Goal: Information Seeking & Learning: Compare options

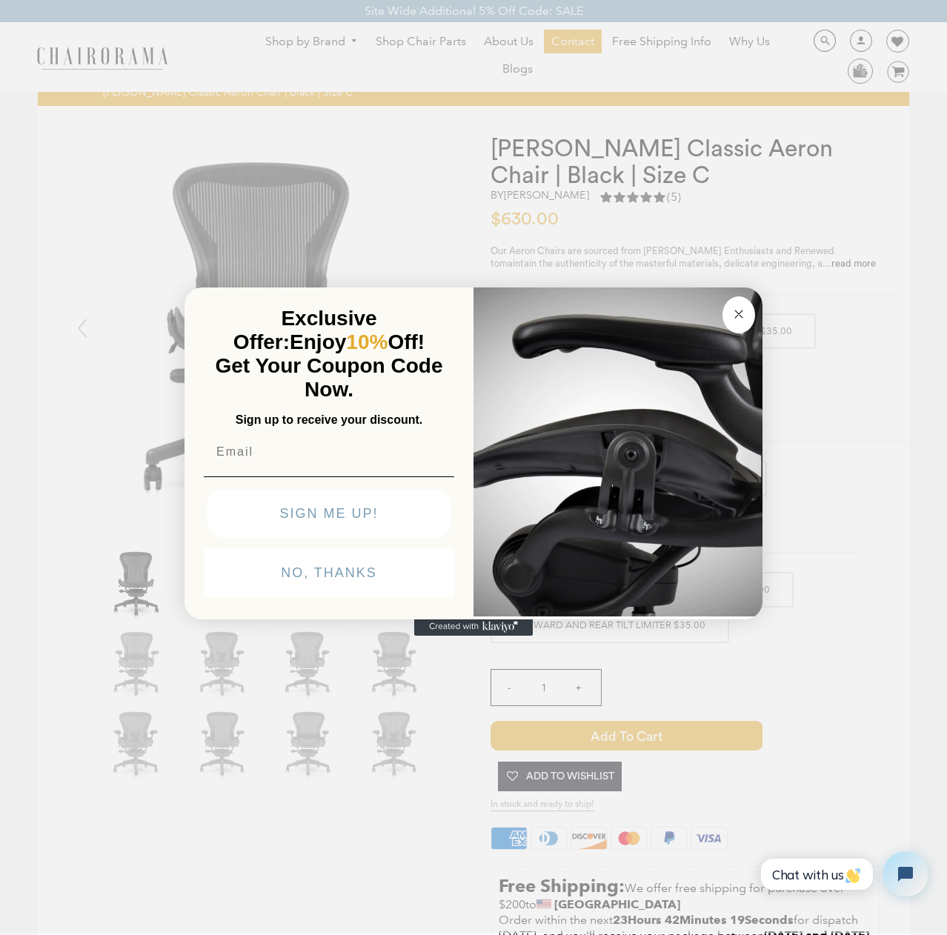
click at [744, 310] on circle "Close dialog" at bounding box center [739, 314] width 17 height 17
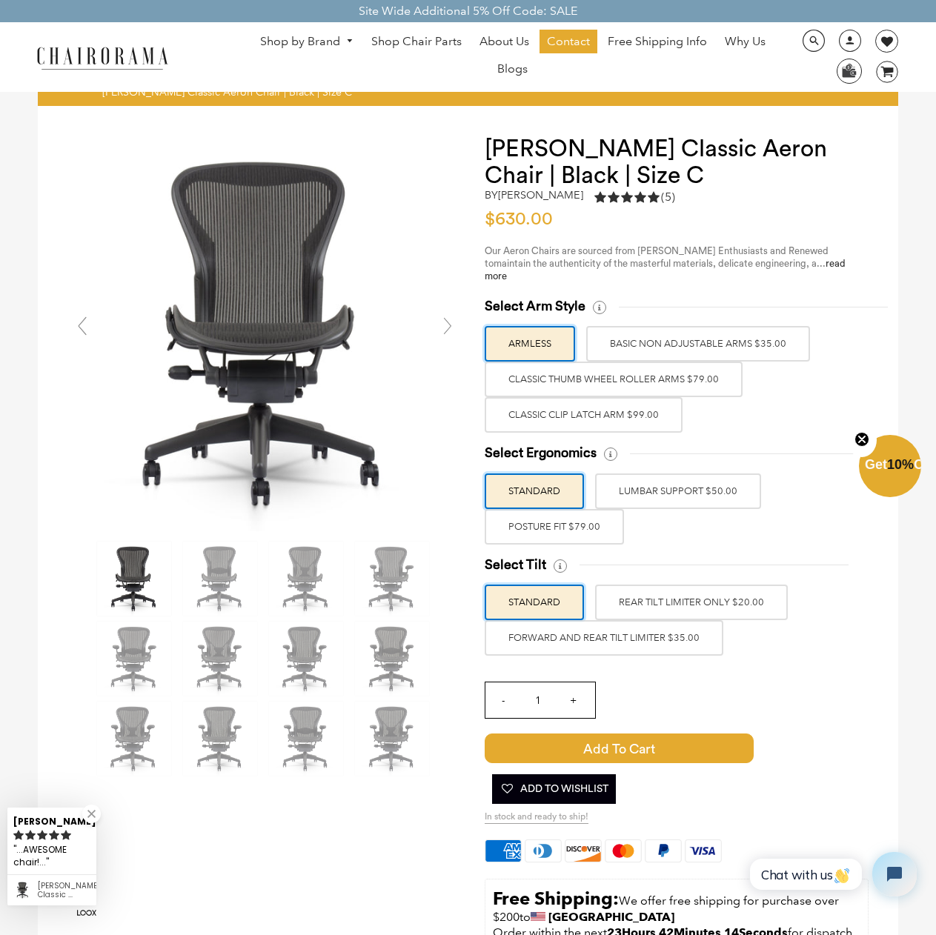
click at [590, 402] on label "Classic Clip Latch Arm $99.00" at bounding box center [584, 415] width 198 height 36
click at [0, 0] on input "Classic Clip Latch Arm $99.00" at bounding box center [0, 0] width 0 height 0
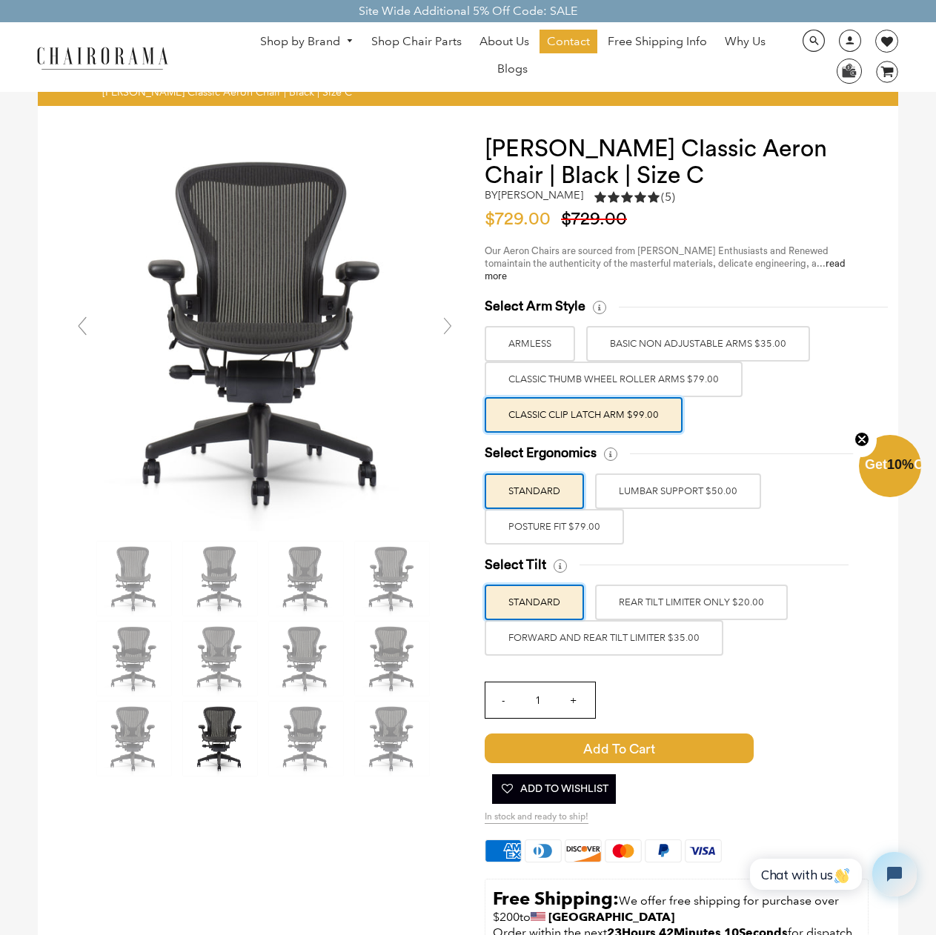
click at [673, 326] on label "BASIC NON ADJUSTABLE ARMS $35.00" at bounding box center [698, 344] width 224 height 36
click at [0, 0] on input "BASIC NON ADJUSTABLE ARMS $35.00" at bounding box center [0, 0] width 0 height 0
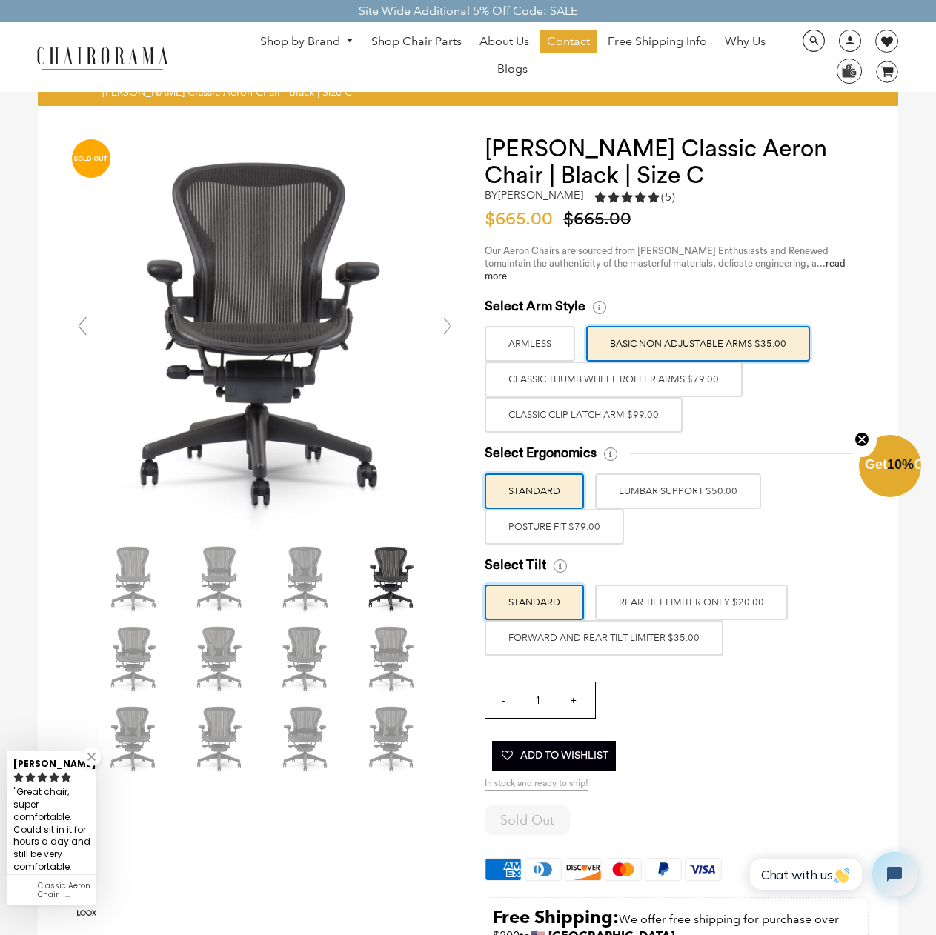
click at [562, 514] on label "POSTURE FIT $79.00" at bounding box center [554, 527] width 139 height 36
click at [0, 0] on input "POSTURE FIT $79.00" at bounding box center [0, 0] width 0 height 0
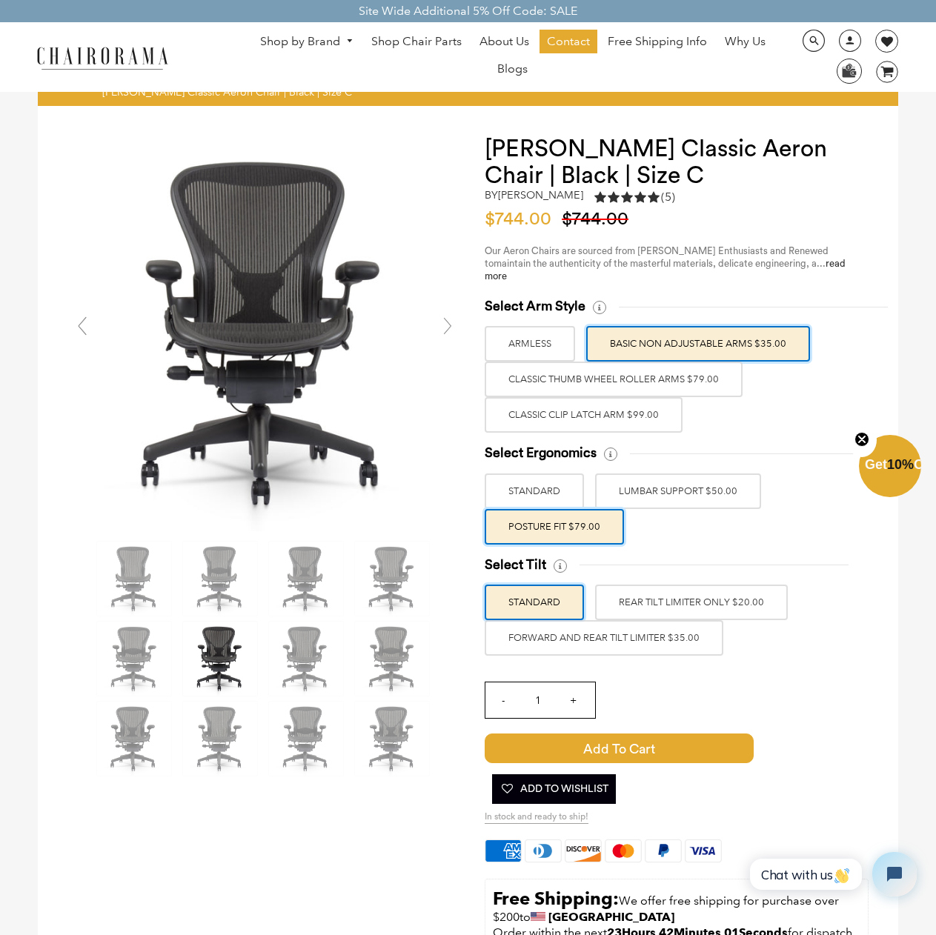
click at [645, 481] on label "LUMBAR SUPPORT $50.00" at bounding box center [678, 491] width 166 height 36
click at [0, 0] on input "LUMBAR SUPPORT $50.00" at bounding box center [0, 0] width 0 height 0
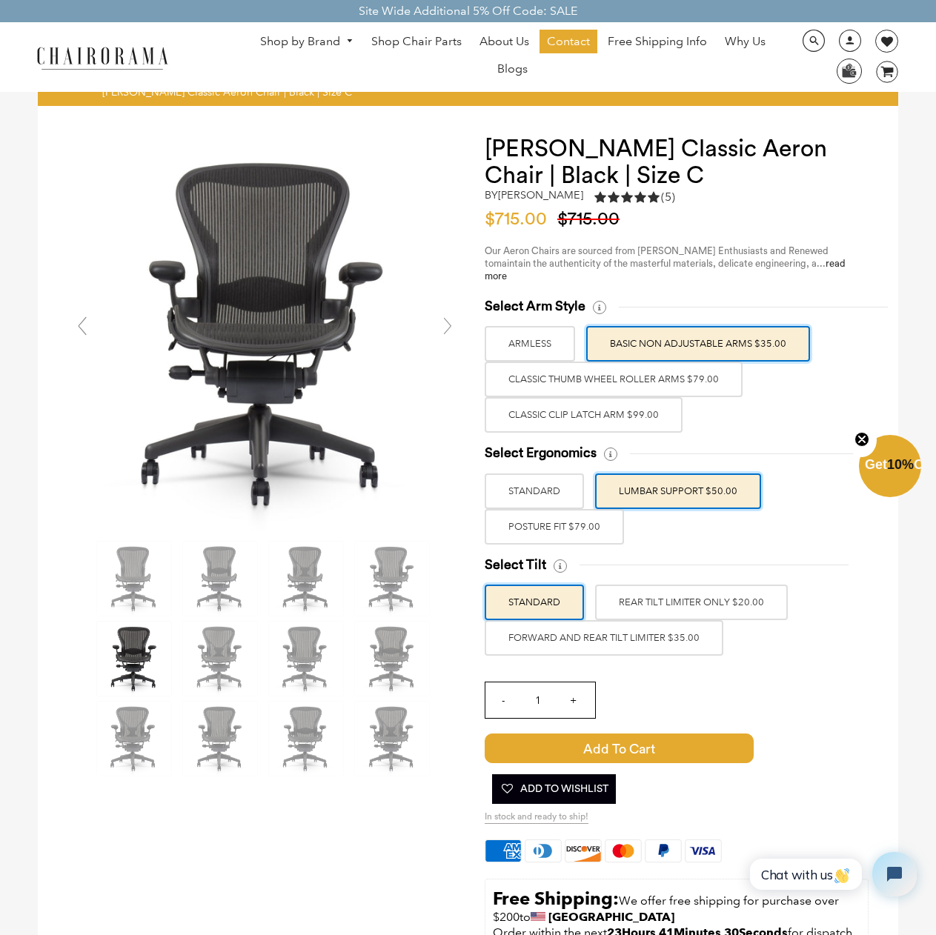
click at [676, 588] on label "REAR TILT LIMITER ONLY $20.00" at bounding box center [691, 603] width 193 height 36
click at [0, 0] on input "REAR TILT LIMITER ONLY $20.00" at bounding box center [0, 0] width 0 height 0
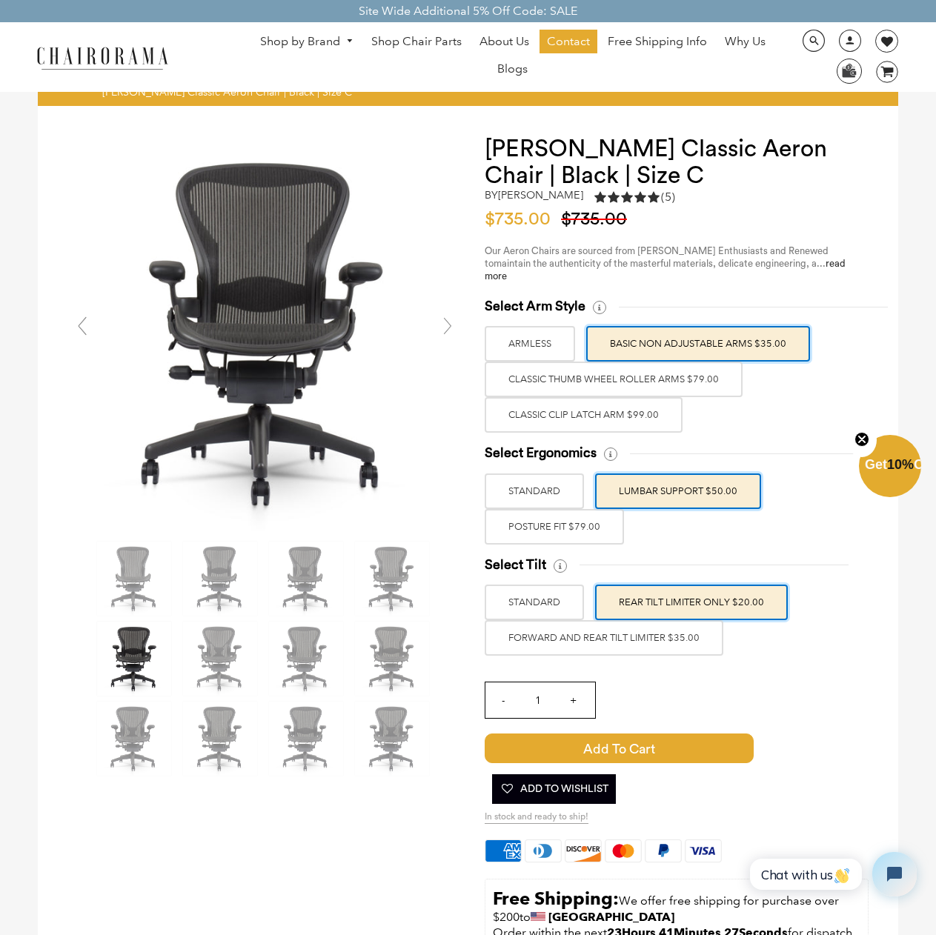
click at [636, 622] on label "FORWARD AND REAR TILT LIMITER $35.00" at bounding box center [604, 638] width 239 height 36
click at [0, 0] on input "FORWARD AND REAR TILT LIMITER $35.00" at bounding box center [0, 0] width 0 height 0
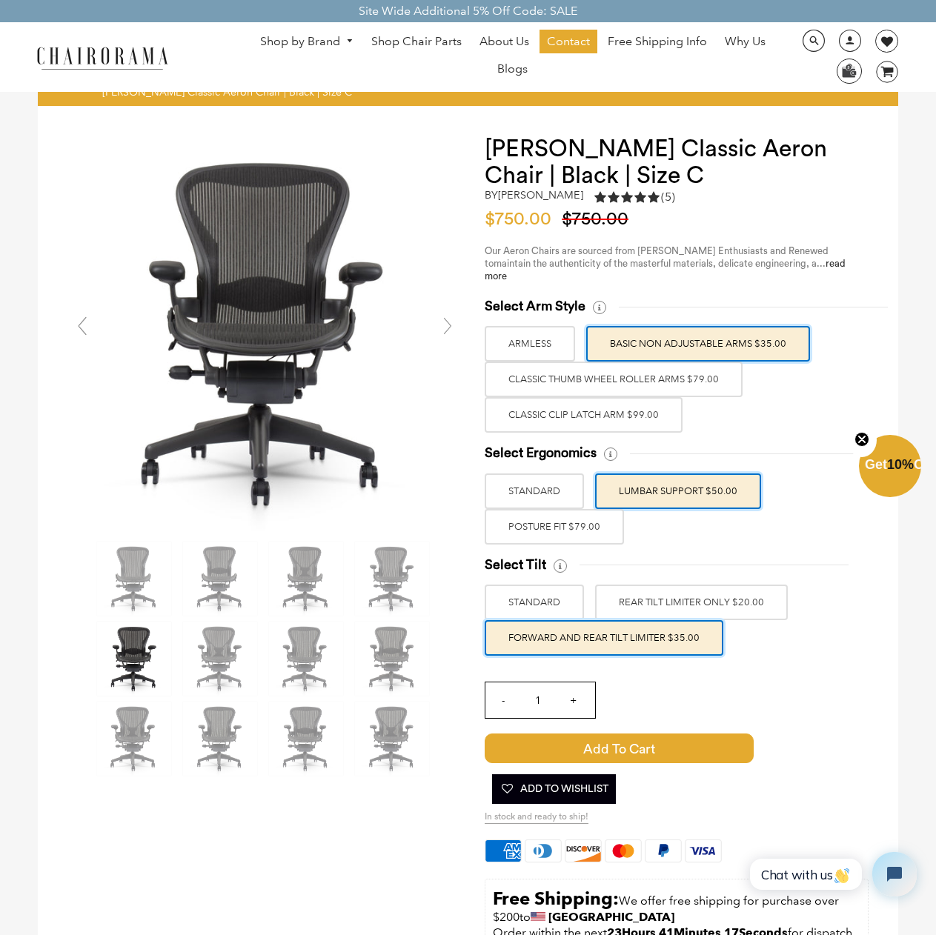
click at [642, 620] on label "FORWARD AND REAR TILT LIMITER $35.00" at bounding box center [604, 638] width 239 height 36
click at [0, 0] on input "FORWARD AND REAR TILT LIMITER $35.00" at bounding box center [0, 0] width 0 height 0
click at [553, 585] on label "STANDARD" at bounding box center [534, 603] width 99 height 36
click at [0, 0] on input "STANDARD" at bounding box center [0, 0] width 0 height 0
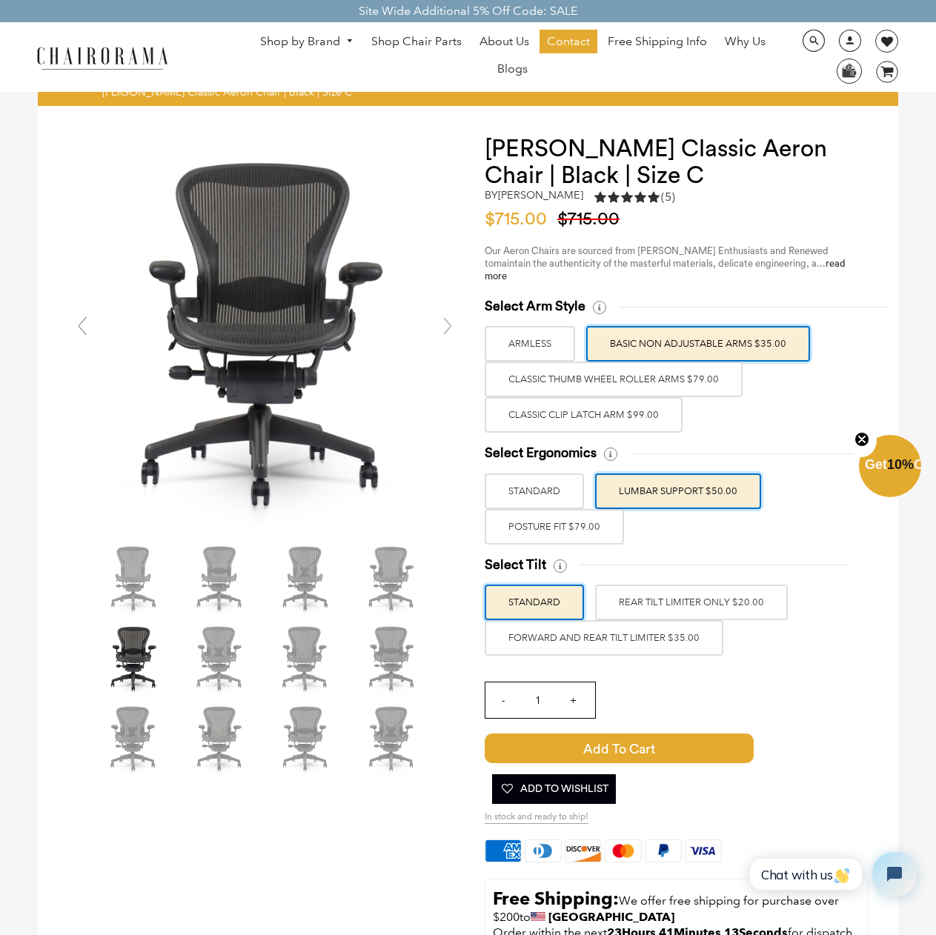
click at [547, 475] on label "STANDARD" at bounding box center [534, 491] width 99 height 36
click at [0, 0] on input "STANDARD" at bounding box center [0, 0] width 0 height 0
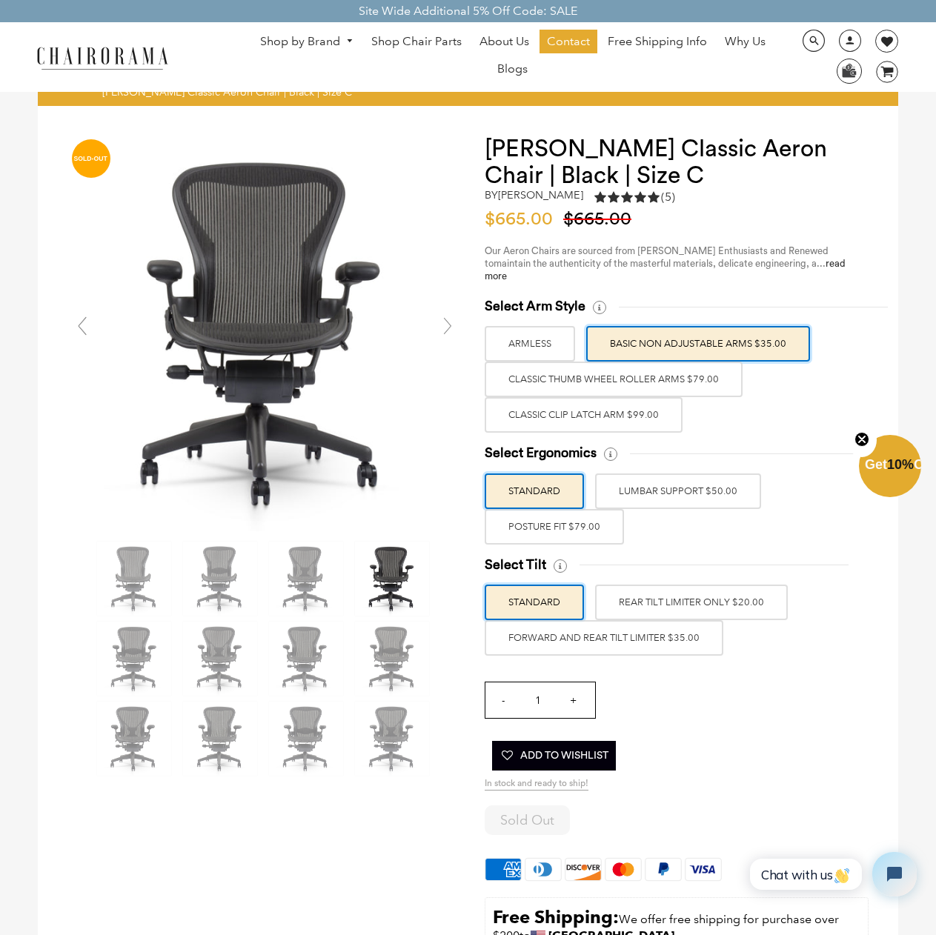
click at [533, 326] on label "ARMLESS" at bounding box center [530, 344] width 90 height 36
click at [0, 0] on input "ARMLESS" at bounding box center [0, 0] width 0 height 0
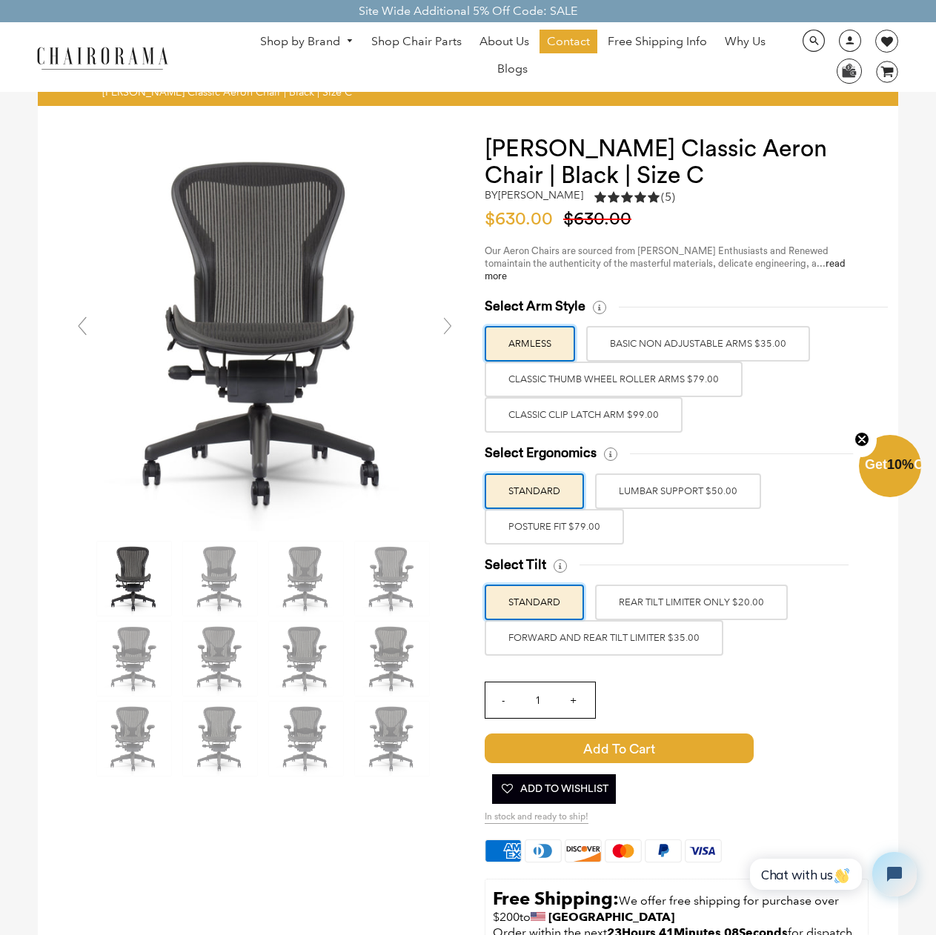
click at [673, 336] on label "BASIC NON ADJUSTABLE ARMS $35.00" at bounding box center [698, 344] width 224 height 36
click at [0, 0] on input "BASIC NON ADJUSTABLE ARMS $35.00" at bounding box center [0, 0] width 0 height 0
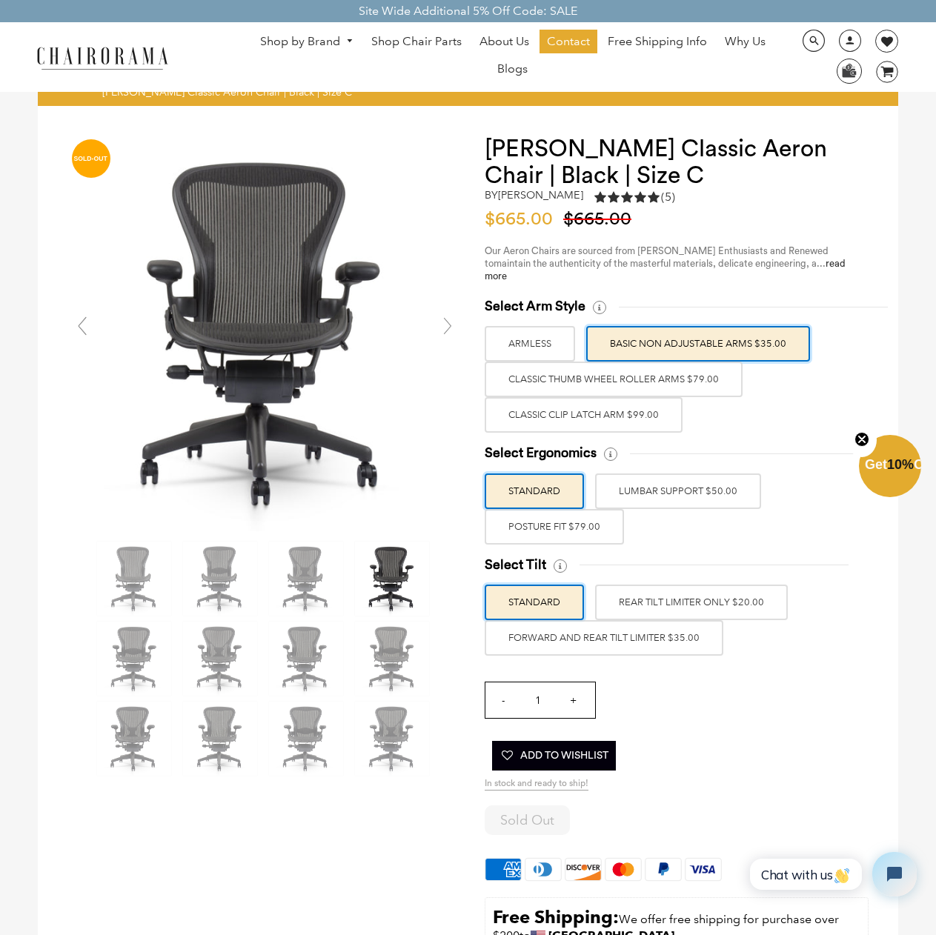
click at [661, 476] on label "LUMBAR SUPPORT $50.00" at bounding box center [678, 491] width 166 height 36
click at [0, 0] on input "LUMBAR SUPPORT $50.00" at bounding box center [0, 0] width 0 height 0
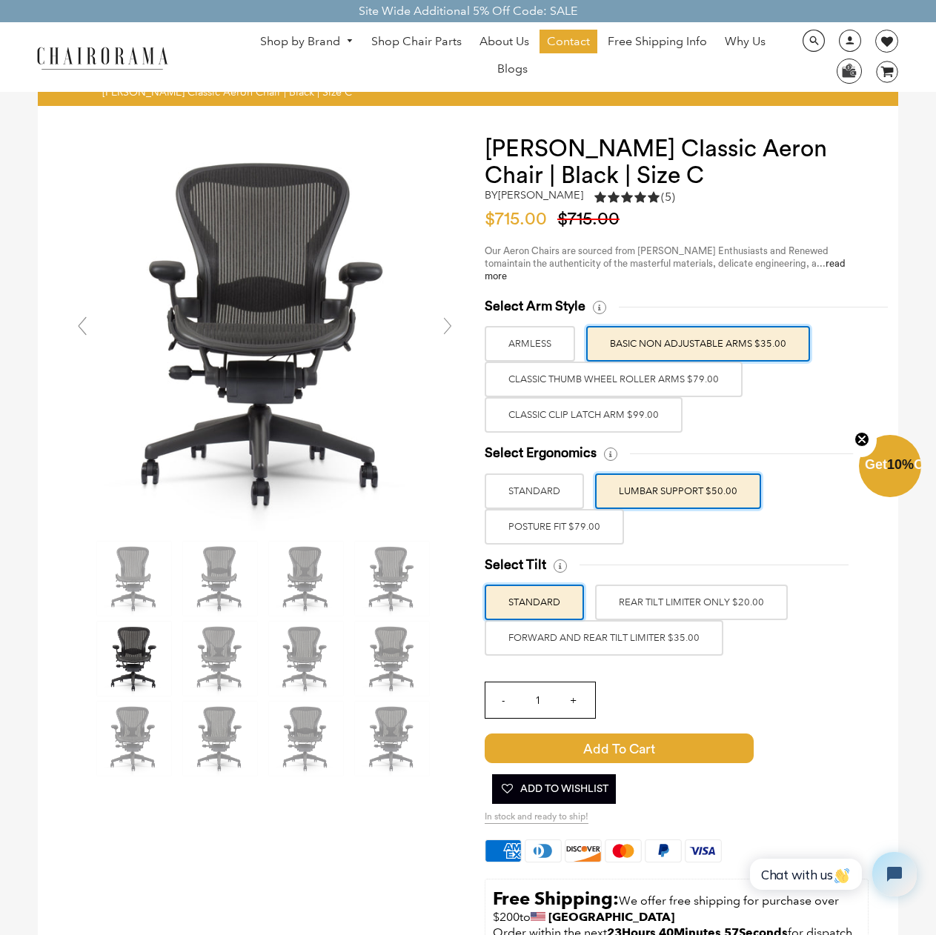
click at [658, 622] on label "FORWARD AND REAR TILT LIMITER $35.00" at bounding box center [604, 638] width 239 height 36
click at [0, 0] on input "FORWARD AND REAR TILT LIMITER $35.00" at bounding box center [0, 0] width 0 height 0
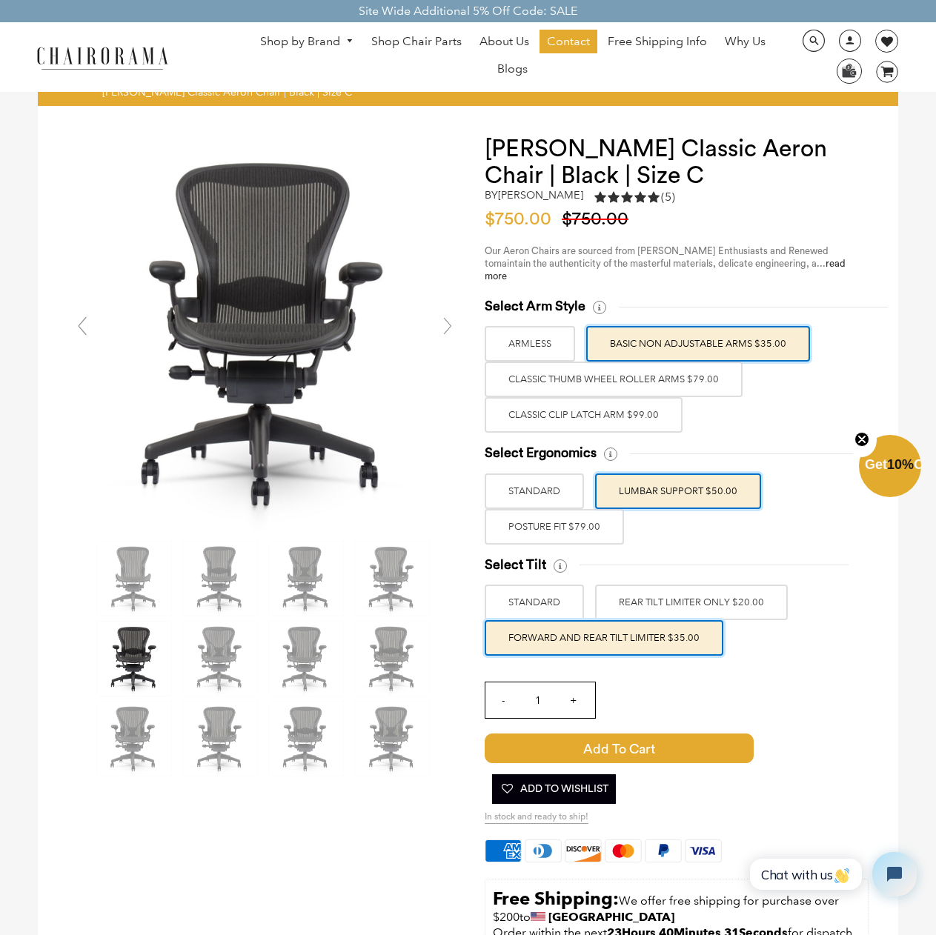
click at [304, 40] on link "Shop by Brand" at bounding box center [307, 41] width 108 height 23
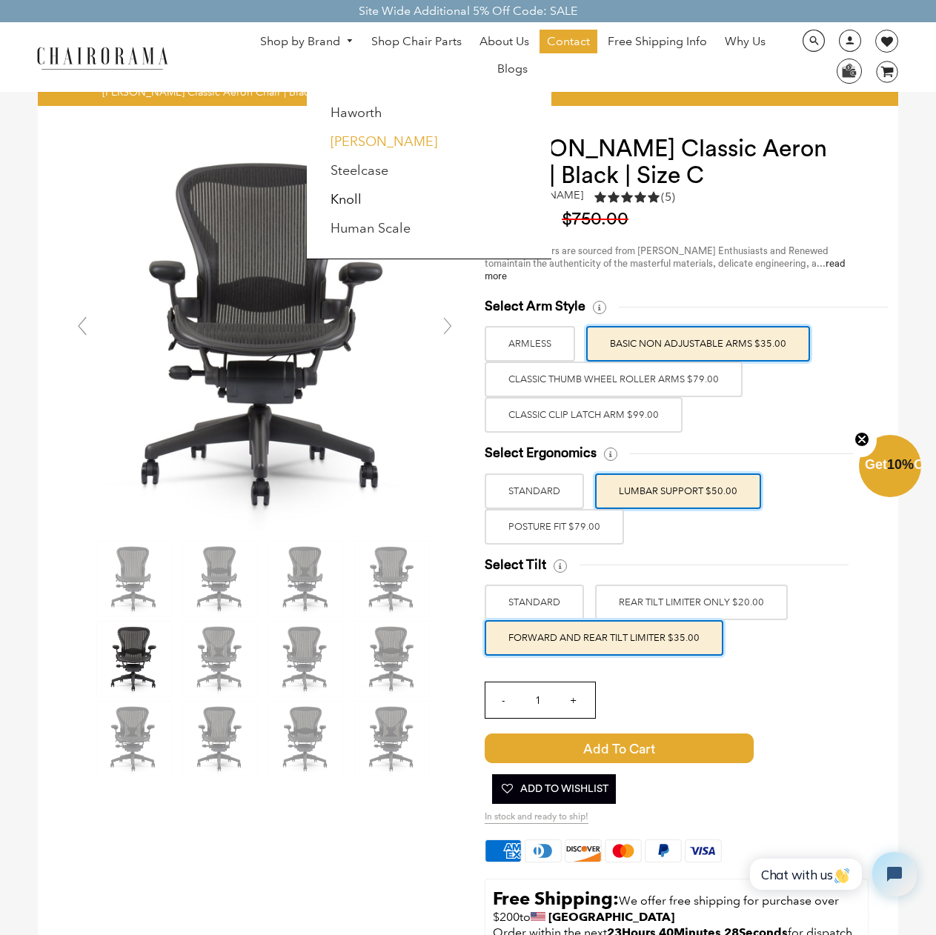
click at [350, 138] on link "[PERSON_NAME]" at bounding box center [383, 141] width 107 height 16
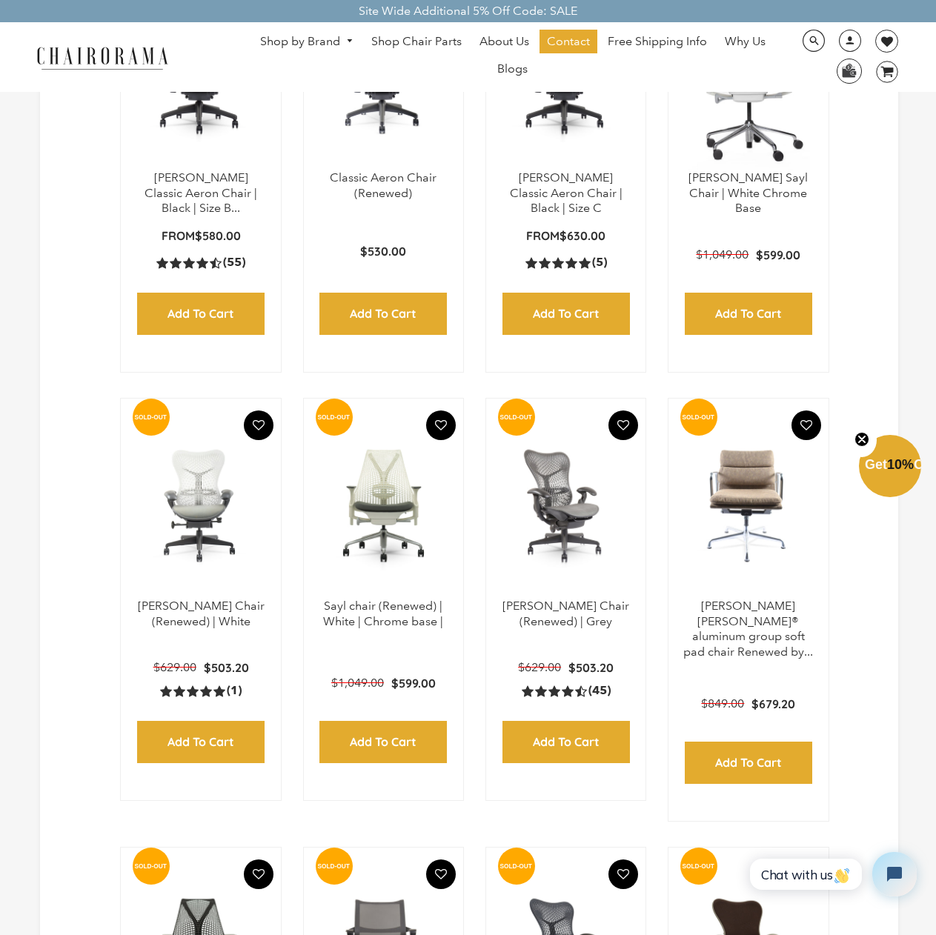
scroll to position [963, 0]
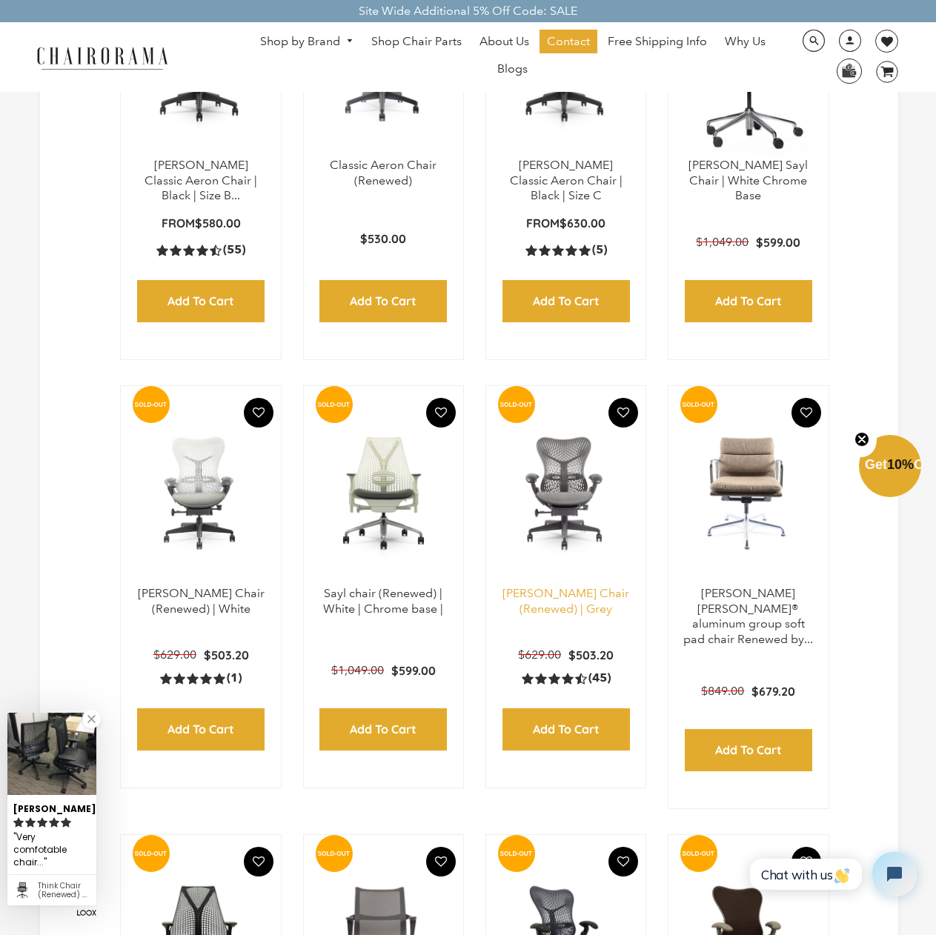
click at [565, 595] on link "Mirra Chair (Renewed) | Grey" at bounding box center [565, 601] width 127 height 30
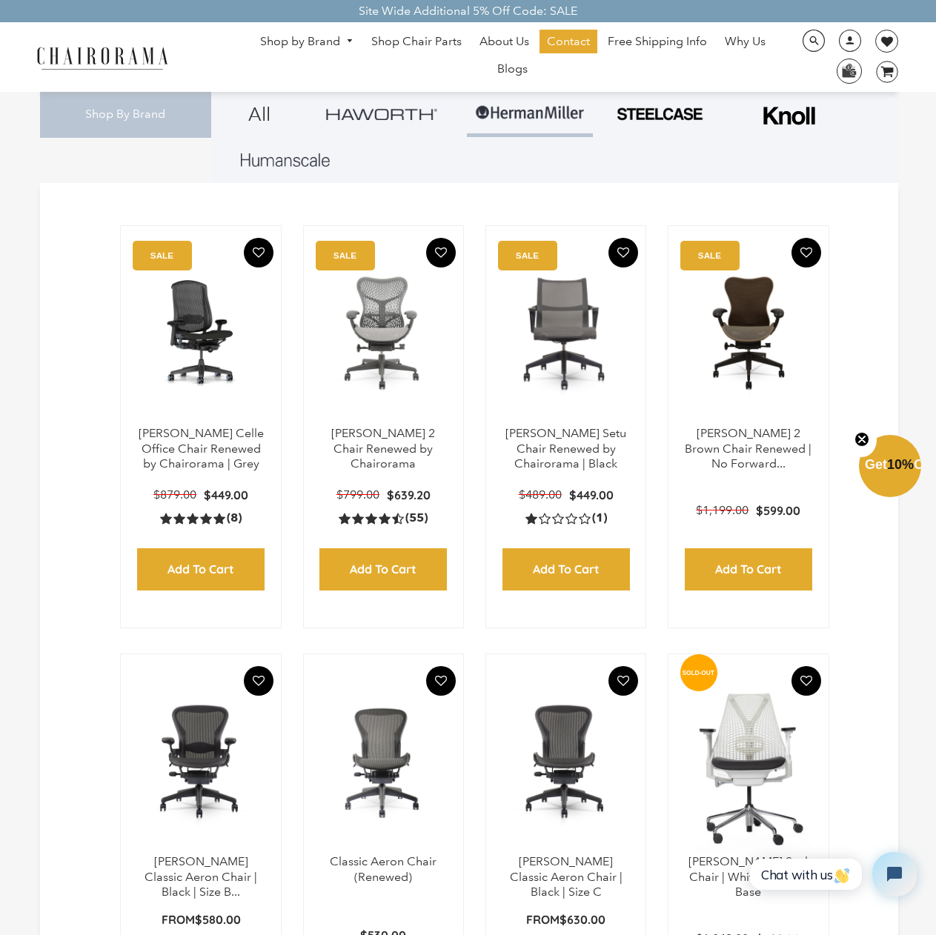
scroll to position [251, 0]
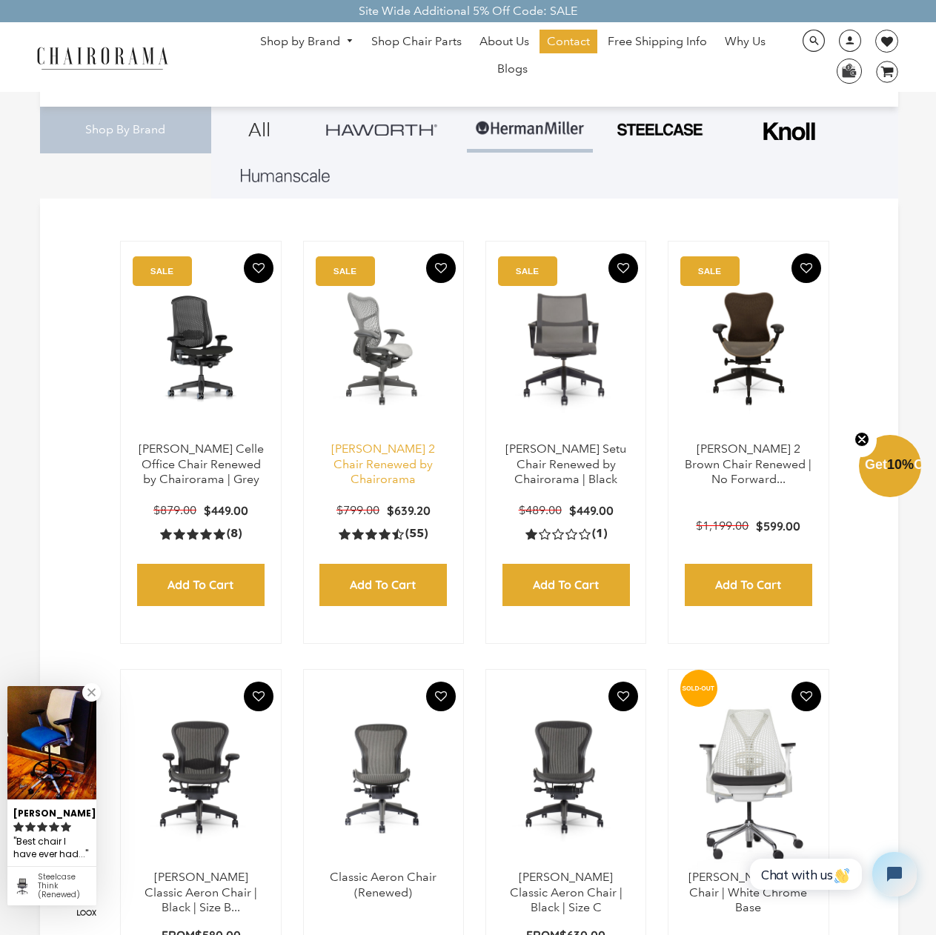
click at [383, 450] on link "Herman Miller Mirra 2 Chair Renewed by Chairorama" at bounding box center [383, 464] width 104 height 45
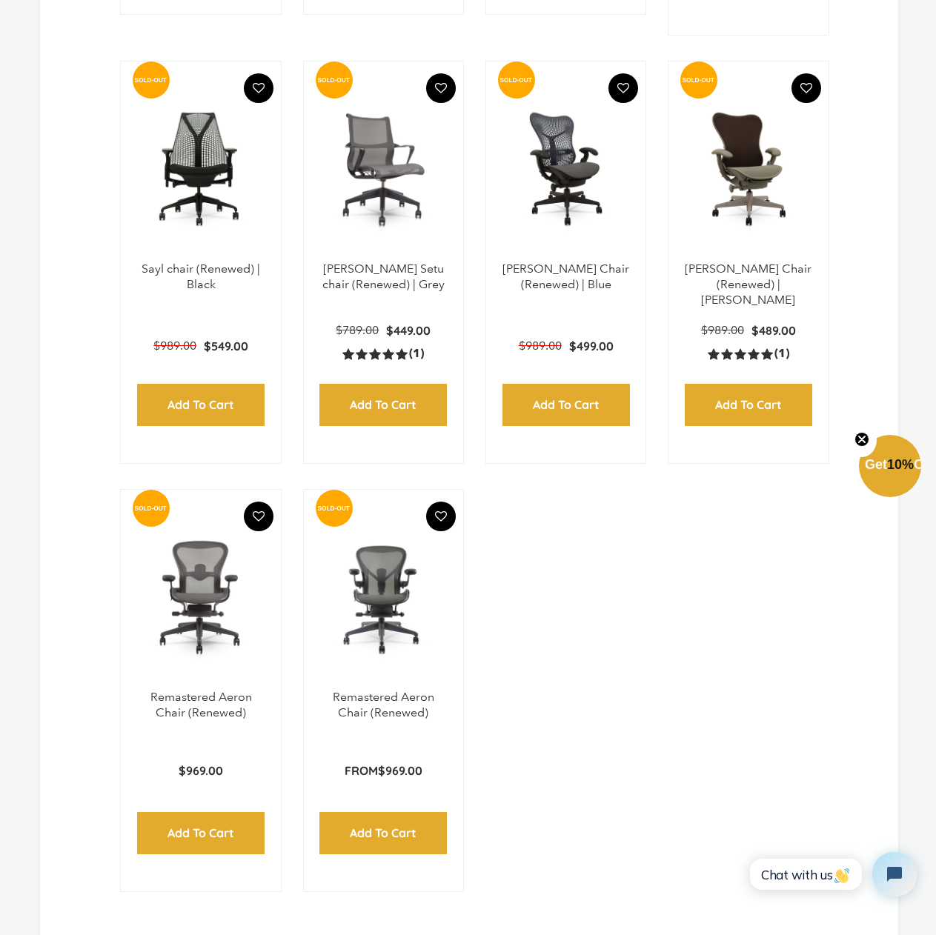
scroll to position [1762, 0]
